Goal: Task Accomplishment & Management: Manage account settings

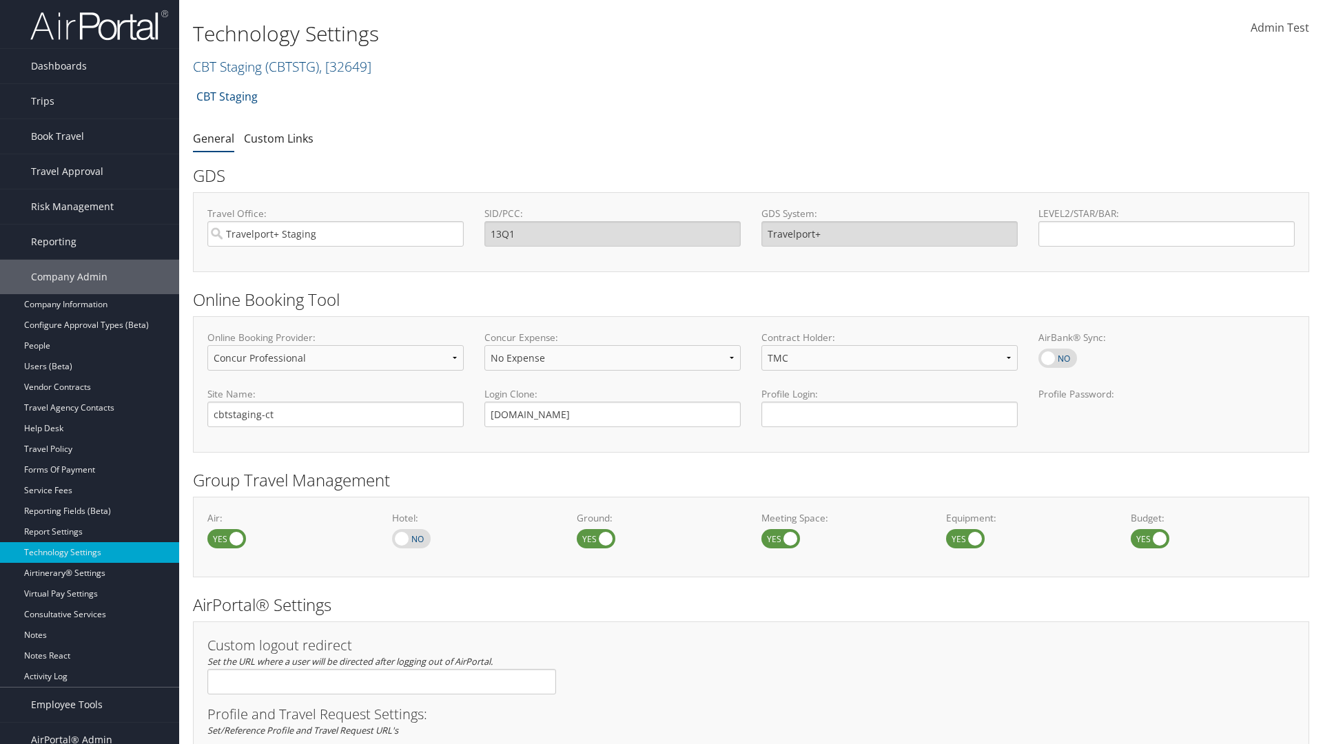
select select "4"
click at [227, 66] on link "CBT Staging ( CBTSTG ) , [ 32649 ]" at bounding box center [282, 66] width 179 height 19
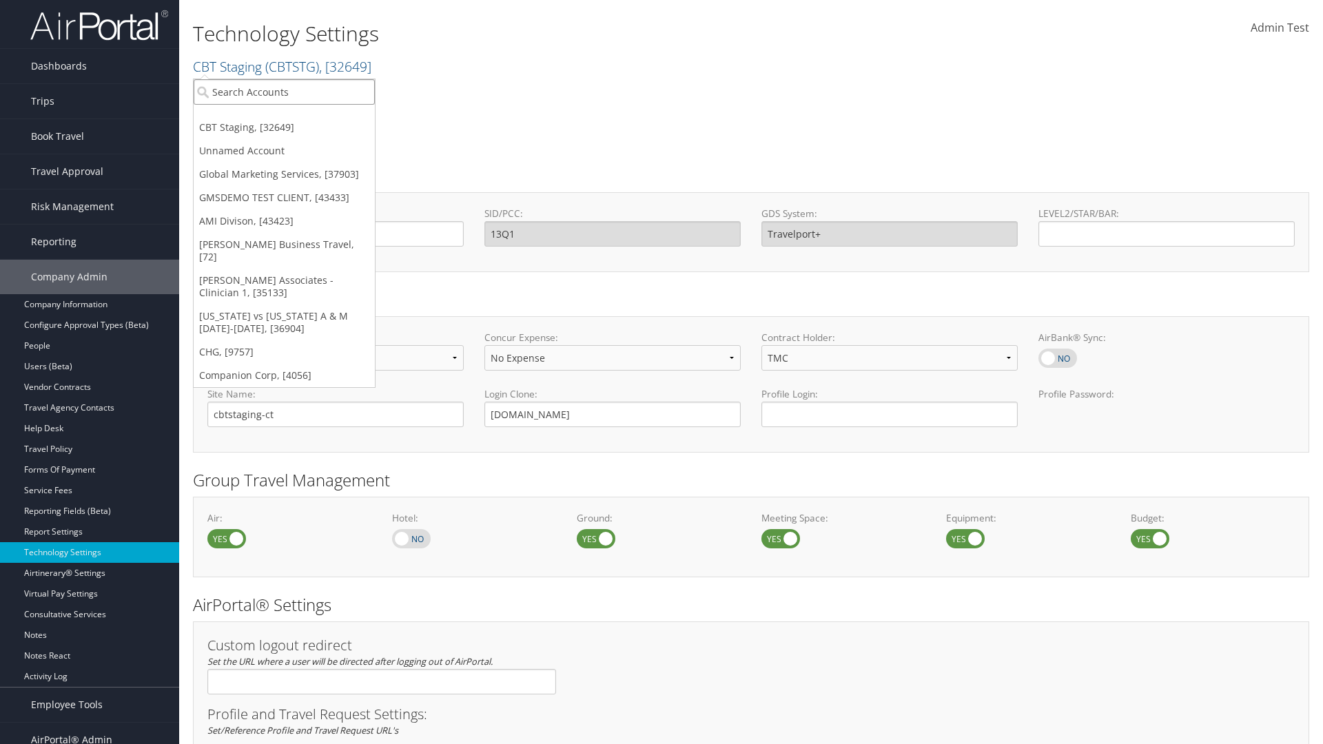
click at [284, 92] on input "search" at bounding box center [284, 92] width 181 height 26
type input "CBTSTG"
click at [284, 117] on div "CBT Staging (CBTSTG), [32649]" at bounding box center [284, 117] width 196 height 12
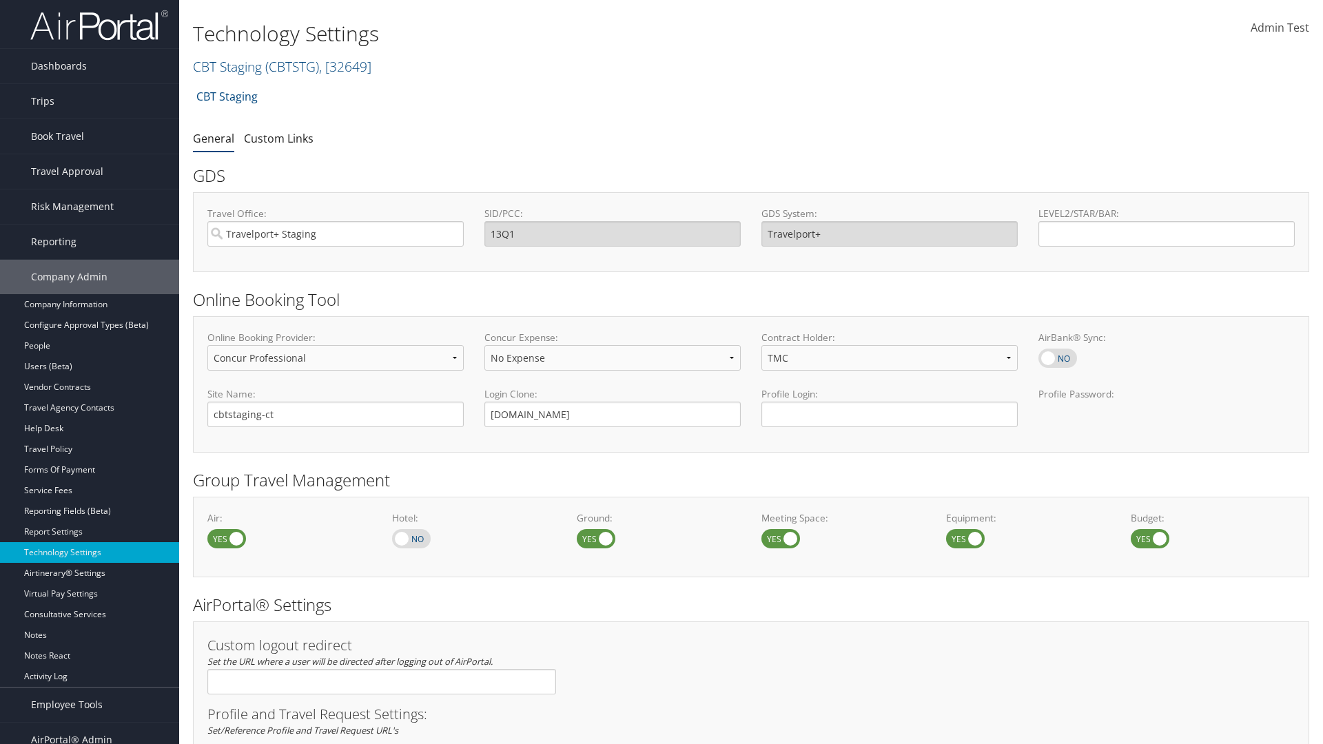
select select "4"
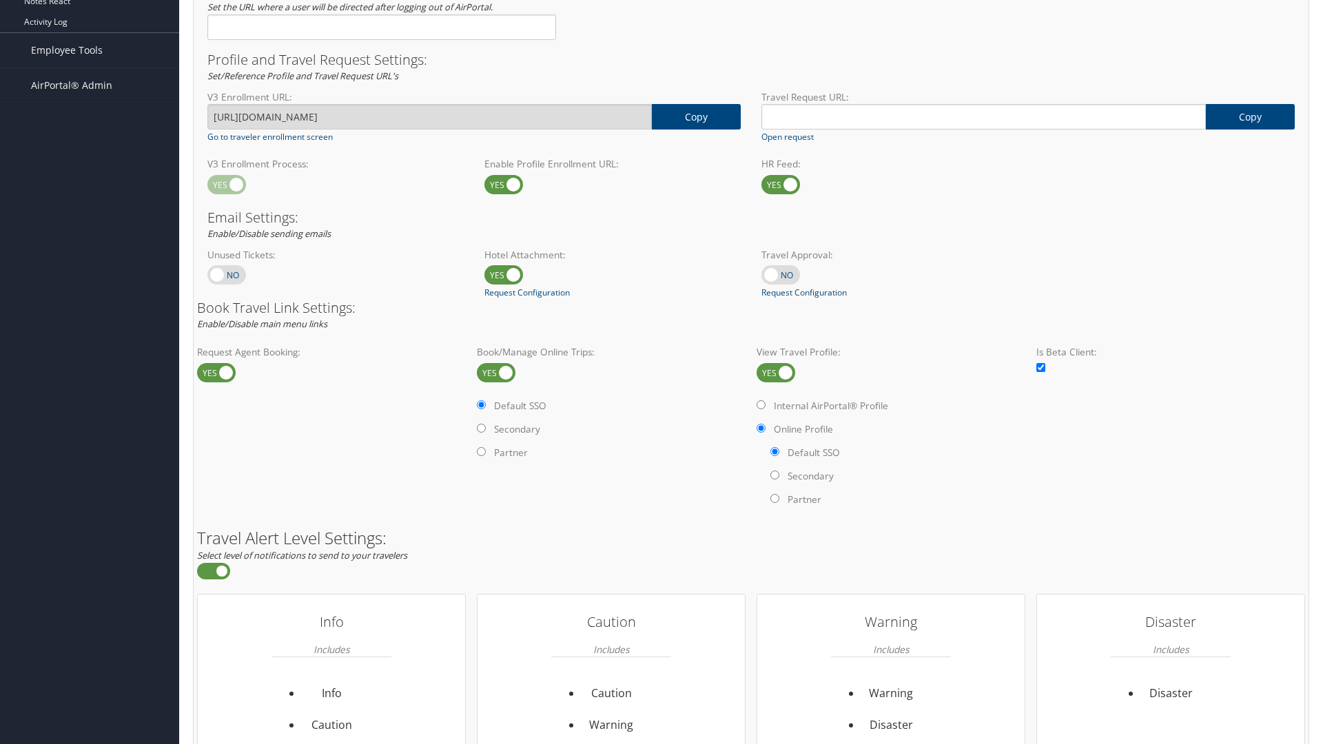
click at [776, 372] on label at bounding box center [776, 372] width 39 height 19
click at [773, 372] on input "checkbox" at bounding box center [768, 373] width 9 height 9
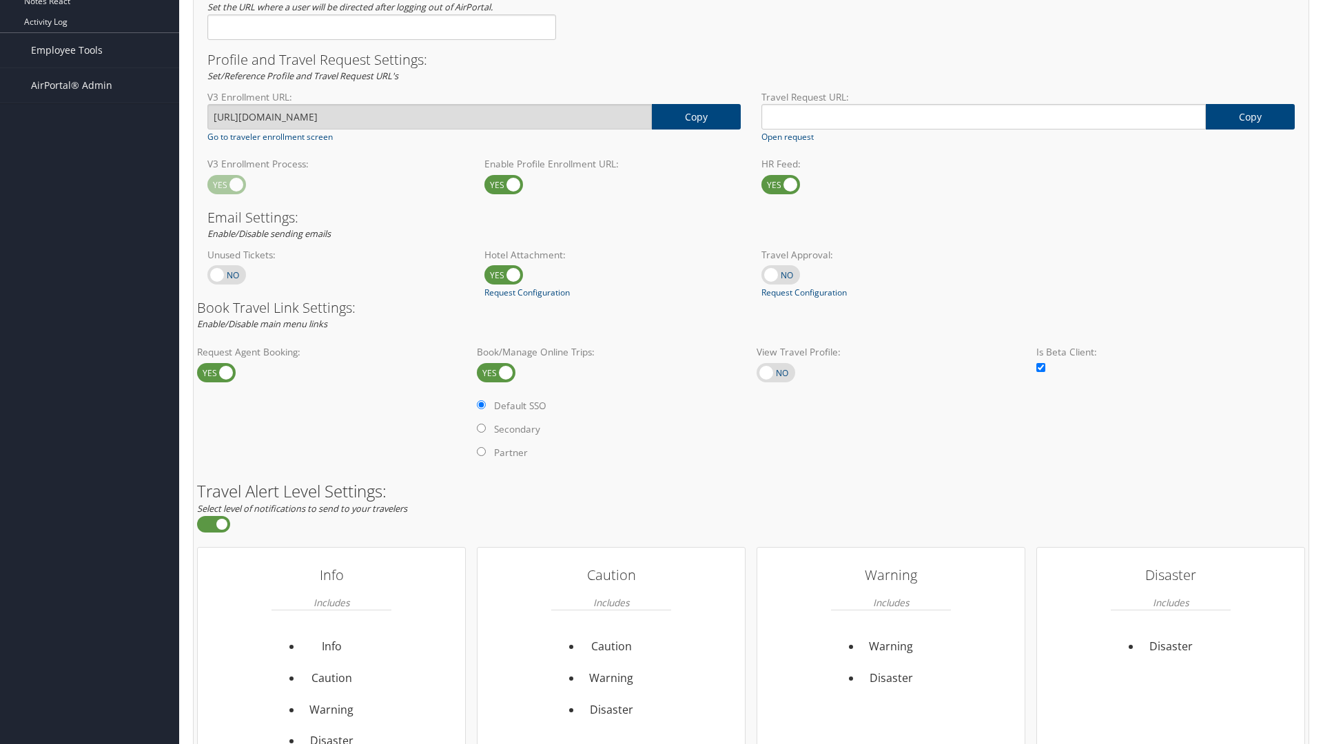
click at [776, 372] on label at bounding box center [776, 372] width 39 height 19
click at [773, 372] on input "checkbox" at bounding box center [768, 373] width 9 height 9
checkbox input "true"
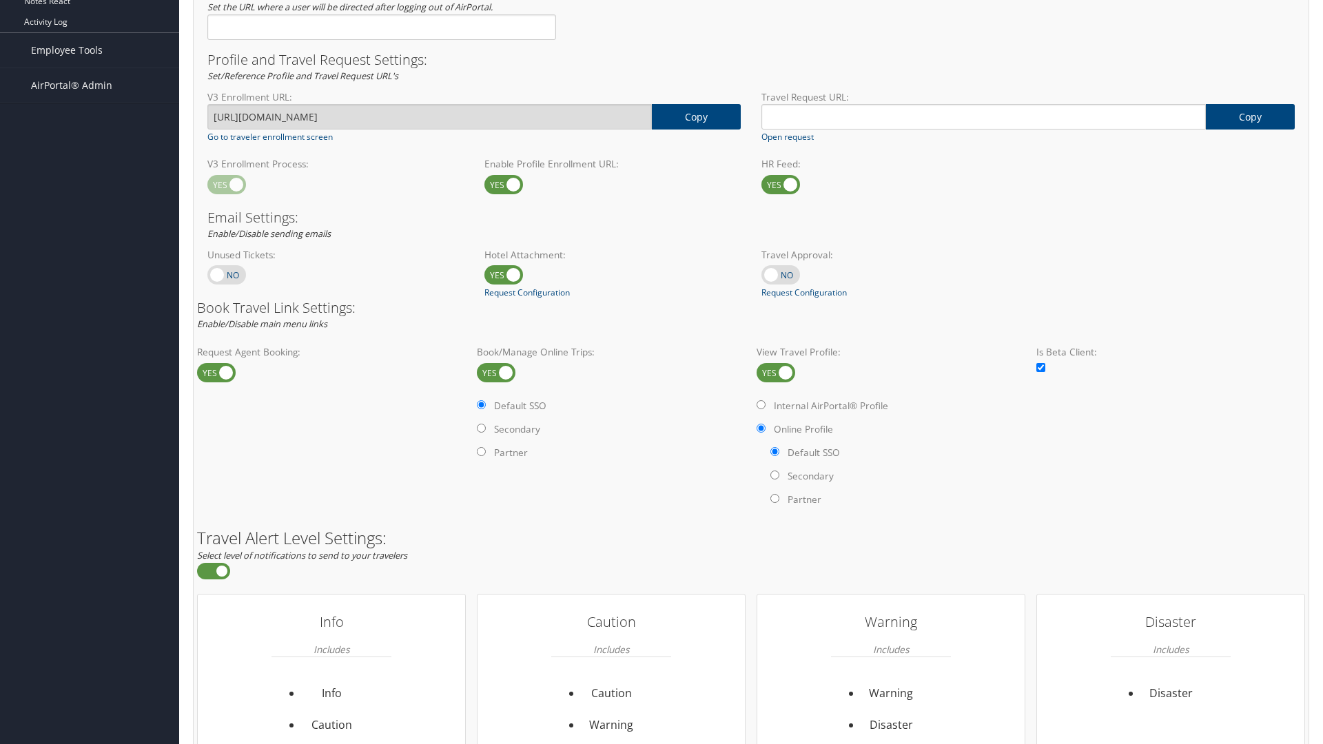
click at [833, 405] on label "Internal AirPortal® Profile" at bounding box center [831, 406] width 114 height 14
click at [766, 405] on input "Internal AirPortal® Profile" at bounding box center [761, 404] width 9 height 9
radio input "true"
radio input "false"
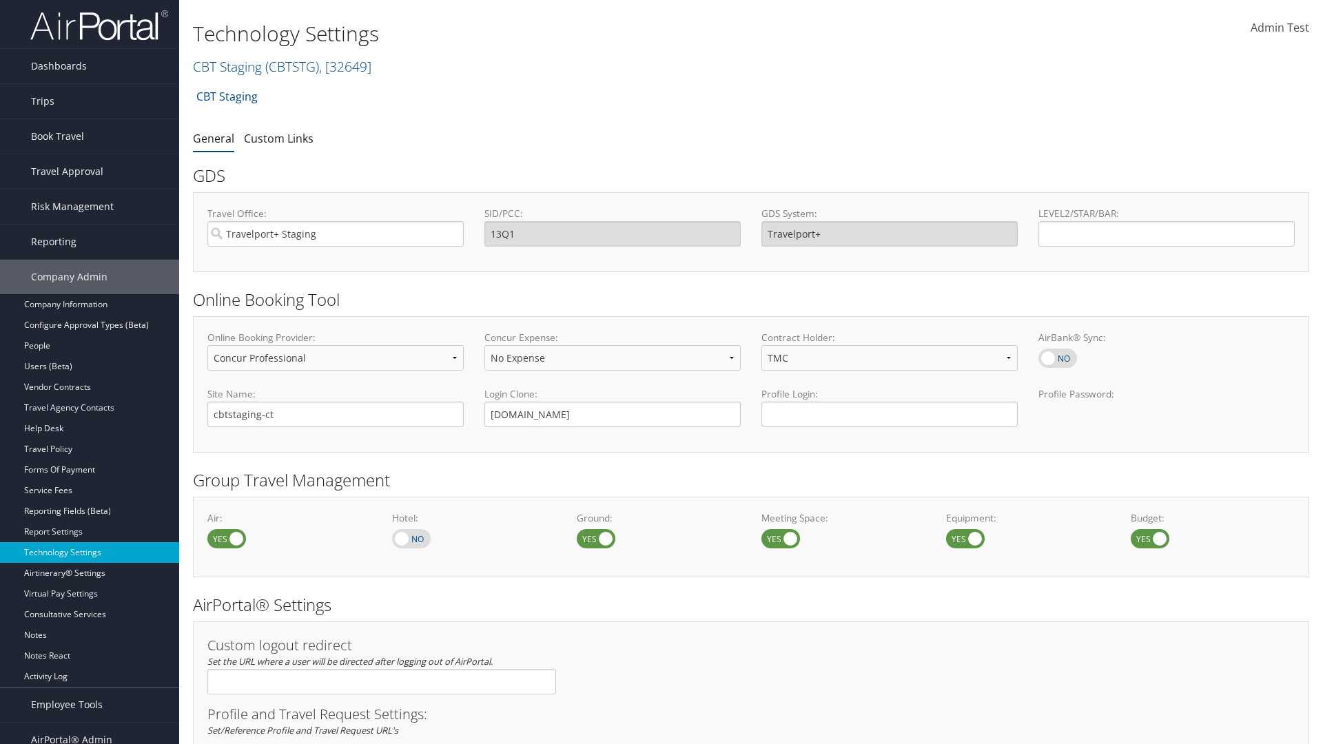
select select "4"
